Goal: Find specific page/section: Find specific page/section

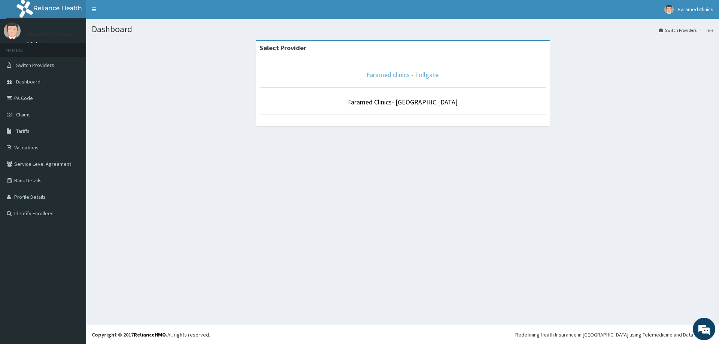
click at [418, 78] on link "Faramed clinics - Tollgate" at bounding box center [403, 74] width 72 height 9
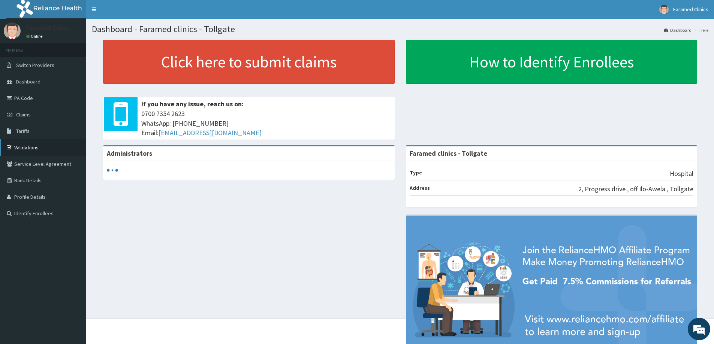
click at [21, 147] on link "Validations" at bounding box center [43, 147] width 86 height 16
